Goal: Task Accomplishment & Management: Use online tool/utility

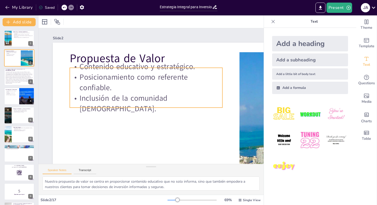
checkbox input "true"
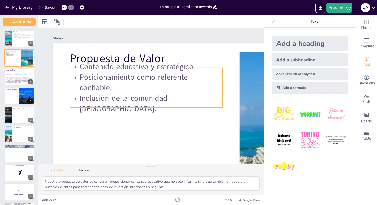
checkbox input "true"
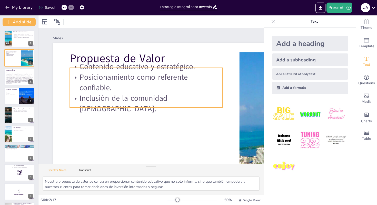
checkbox input "true"
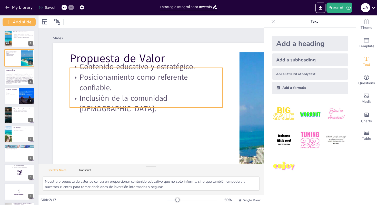
checkbox input "true"
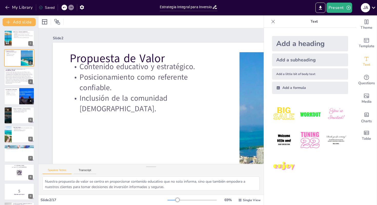
checkbox input "true"
